Goal: Transaction & Acquisition: Purchase product/service

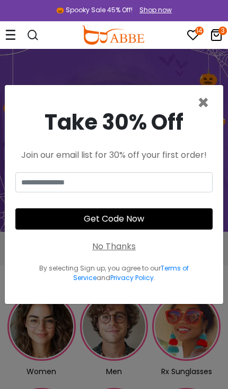
click at [207, 99] on span "×" at bounding box center [204, 102] width 12 height 27
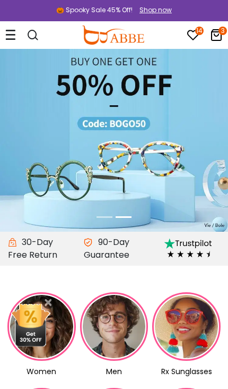
click at [218, 32] on icon at bounding box center [216, 35] width 13 height 13
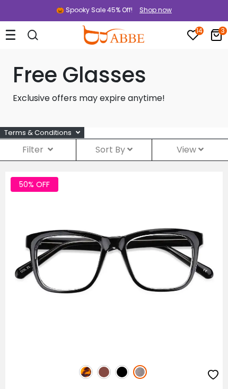
click at [15, 35] on icon at bounding box center [10, 34] width 11 height 11
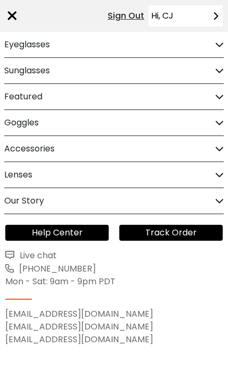
click at [210, 18] on icon at bounding box center [216, 16] width 16 height 8
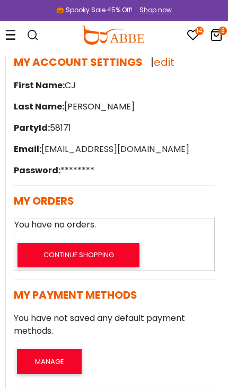
click at [221, 34] on icon "3" at bounding box center [223, 31] width 8 height 8
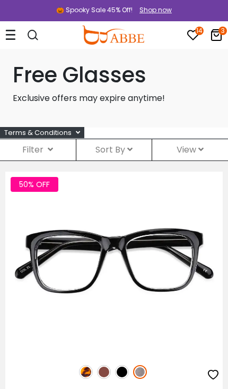
click at [14, 35] on icon at bounding box center [10, 34] width 11 height 11
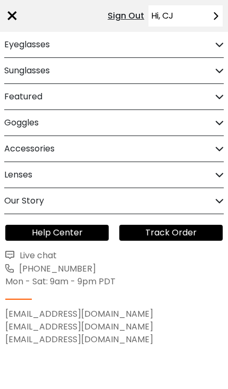
click at [220, 45] on icon at bounding box center [220, 45] width 8 height 8
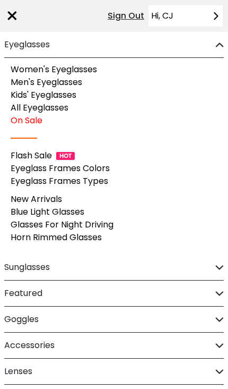
click at [47, 152] on link "Flash Sale" at bounding box center [31, 155] width 41 height 12
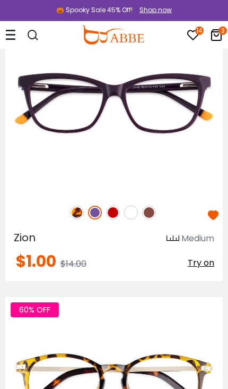
scroll to position [1120, 0]
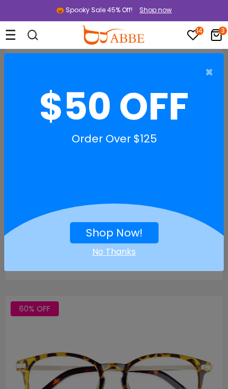
click at [208, 73] on span "×" at bounding box center [212, 72] width 13 height 21
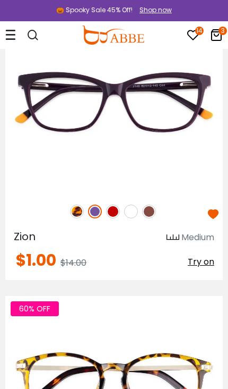
click at [27, 230] on span "Zion" at bounding box center [25, 236] width 22 height 15
click at [219, 35] on icon at bounding box center [216, 35] width 13 height 13
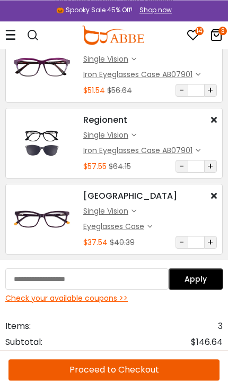
scroll to position [41, 0]
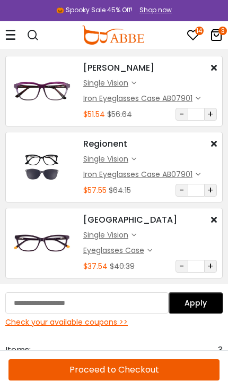
click at [130, 234] on div "single vision" at bounding box center [107, 234] width 48 height 11
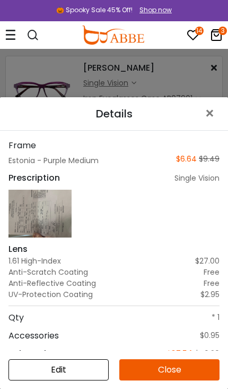
click at [215, 114] on span "×" at bounding box center [211, 113] width 15 height 23
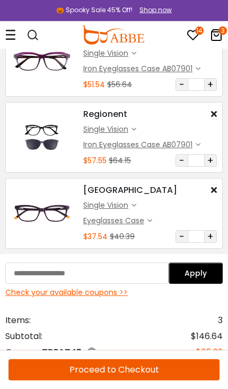
scroll to position [71, 0]
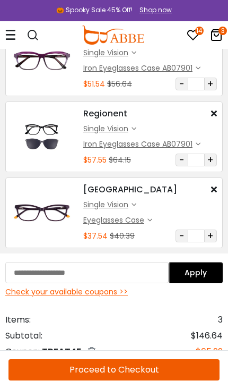
click at [116, 271] on input "text" at bounding box center [87, 272] width 164 height 21
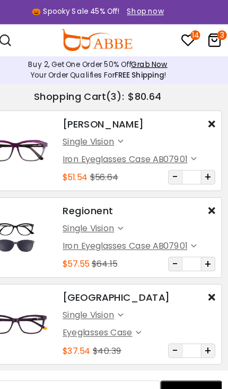
scroll to position [53, 0]
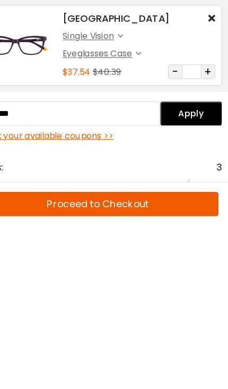
type input "********"
click at [181, 280] on button "Apply" at bounding box center [196, 290] width 55 height 21
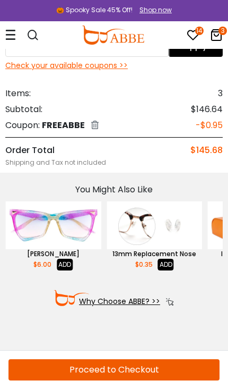
click at [71, 125] on span "FREEABBE" at bounding box center [63, 125] width 43 height 12
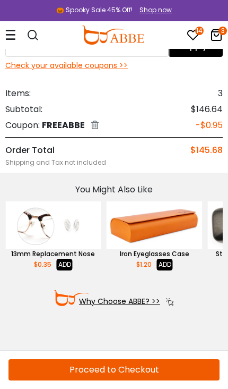
click at [97, 125] on icon at bounding box center [94, 125] width 7 height 8
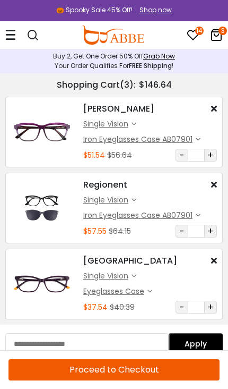
click at [162, 11] on div "Shop now" at bounding box center [156, 10] width 32 height 10
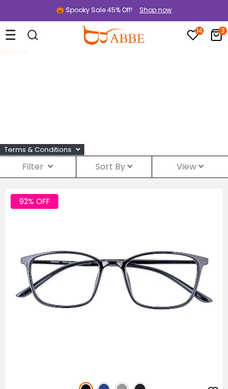
click at [7, 35] on icon at bounding box center [10, 34] width 11 height 11
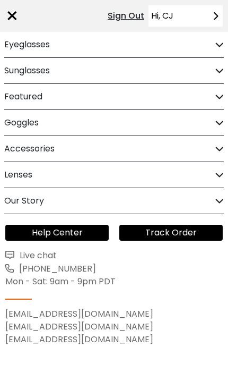
click at [220, 92] on div "Featured" at bounding box center [114, 96] width 220 height 25
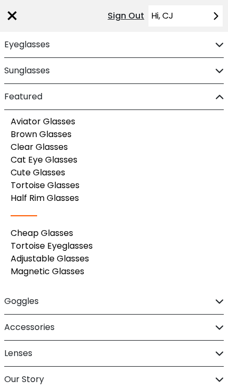
click at [221, 41] on icon at bounding box center [220, 45] width 8 height 8
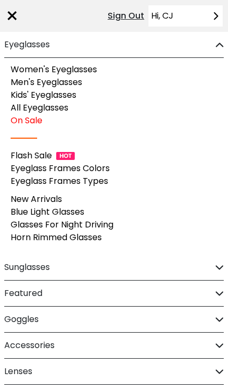
click at [39, 116] on link "On Sale" at bounding box center [27, 120] width 32 height 12
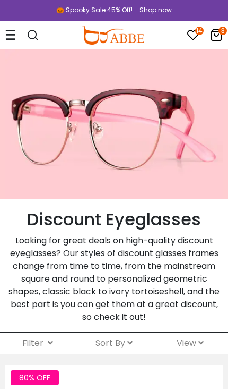
click at [215, 32] on icon at bounding box center [216, 35] width 13 height 13
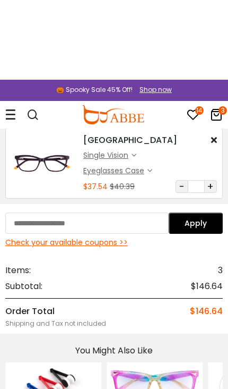
scroll to position [220, 0]
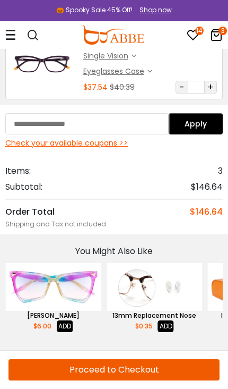
click at [117, 142] on div "Check your available coupons >>" at bounding box center [114, 143] width 218 height 11
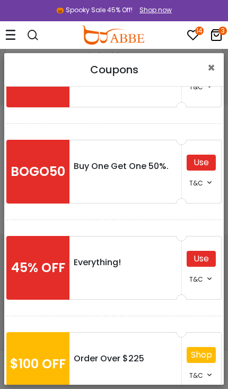
scroll to position [163, 0]
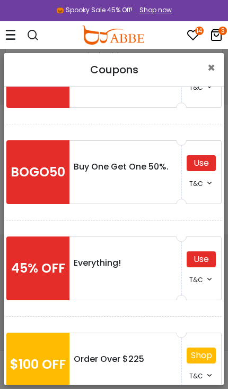
click at [209, 254] on div "Use" at bounding box center [201, 259] width 29 height 16
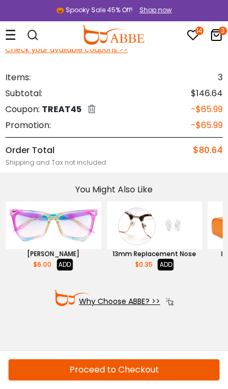
click at [221, 32] on icon "3" at bounding box center [223, 31] width 8 height 8
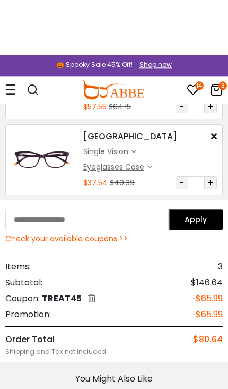
scroll to position [252, 0]
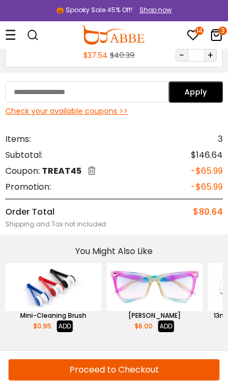
click at [120, 113] on div "Check your available coupons >>" at bounding box center [114, 111] width 218 height 11
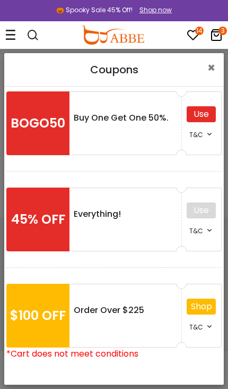
scroll to position [212, 0]
click at [215, 32] on icon at bounding box center [216, 35] width 13 height 13
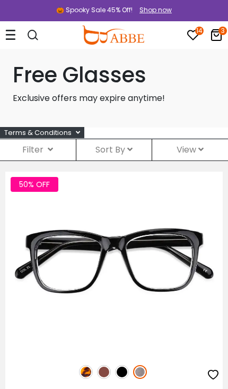
click at [49, 144] on div "Filter ( )" at bounding box center [38, 149] width 76 height 21
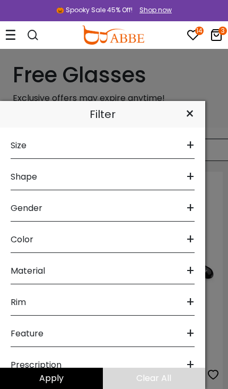
click at [194, 117] on div "×" at bounding box center [190, 114] width 31 height 27
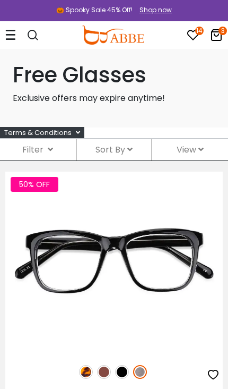
click at [83, 131] on div "Terms & Conditions" at bounding box center [42, 132] width 84 height 11
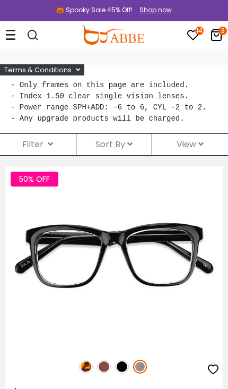
scroll to position [80, 0]
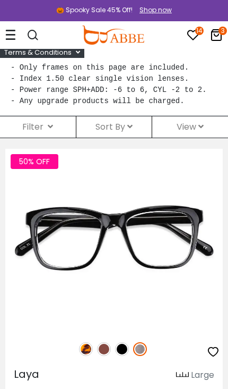
click at [0, 0] on img at bounding box center [0, 0] width 0 height 0
click at [129, 32] on img at bounding box center [113, 34] width 63 height 19
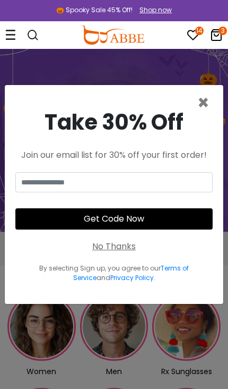
click at [209, 106] on span "×" at bounding box center [204, 102] width 12 height 27
